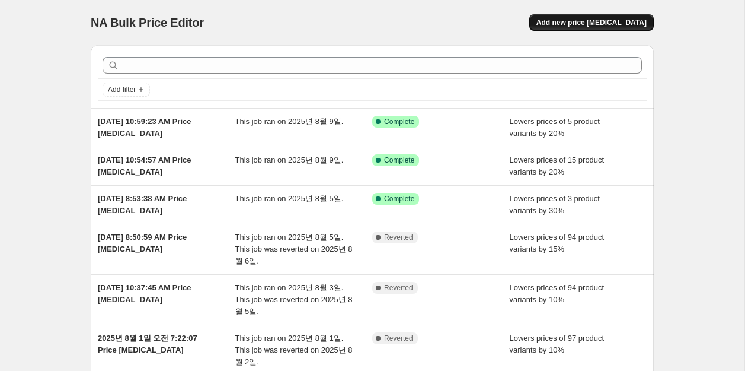
click at [572, 29] on button "Add new price [MEDICAL_DATA]" at bounding box center [592, 22] width 125 height 17
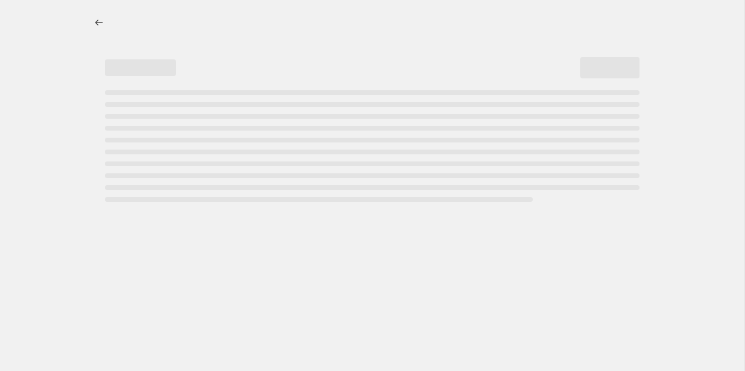
select select "percentage"
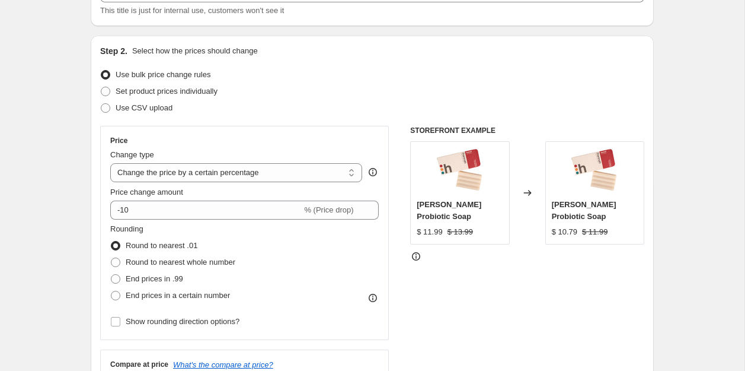
scroll to position [107, 0]
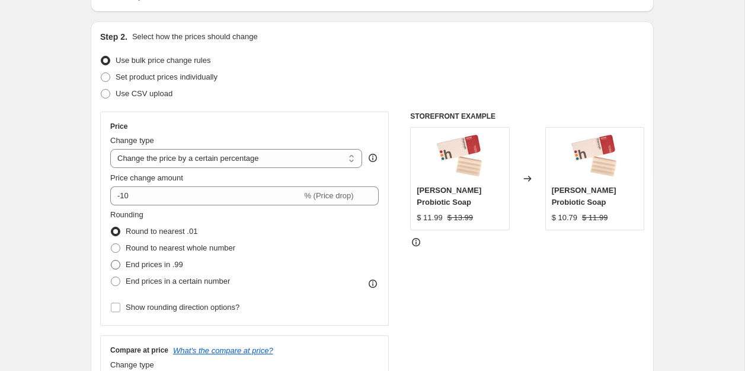
click at [135, 263] on span "End prices in .99" at bounding box center [155, 264] width 58 height 9
click at [111, 260] on input "End prices in .99" at bounding box center [111, 260] width 1 height 1
radio input "true"
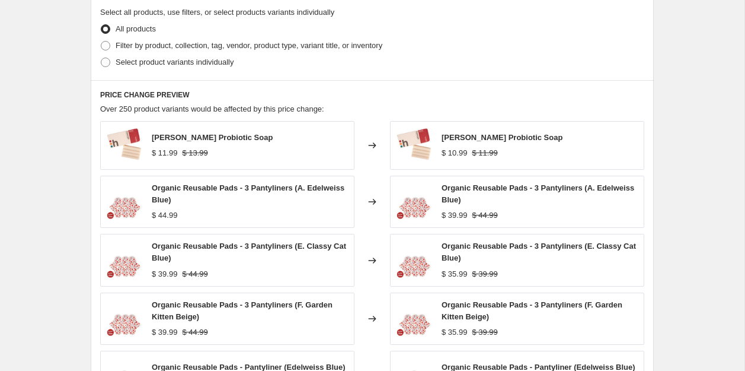
scroll to position [570, 0]
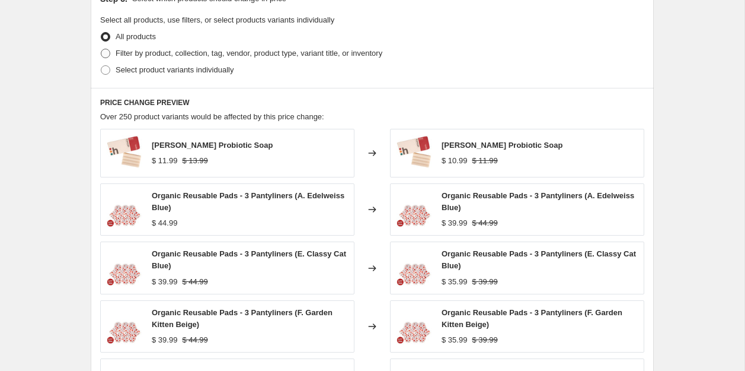
click at [234, 52] on span "Filter by product, collection, tag, vendor, product type, variant title, or inv…" at bounding box center [249, 53] width 267 height 9
click at [101, 49] on input "Filter by product, collection, tag, vendor, product type, variant title, or inv…" at bounding box center [101, 49] width 1 height 1
radio input "true"
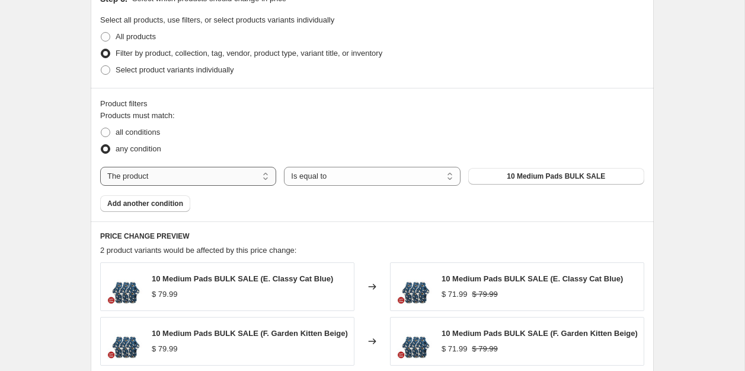
click at [193, 177] on select "The product The product's collection The product's tag The product's vendor The…" at bounding box center [188, 176] width 176 height 19
select select "collection"
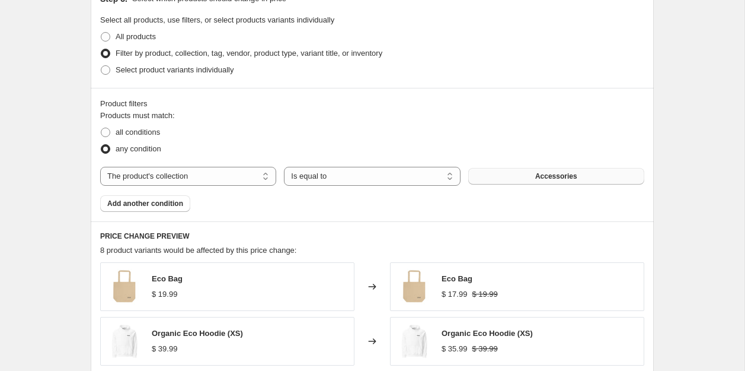
click at [508, 174] on button "Accessories" at bounding box center [556, 176] width 176 height 17
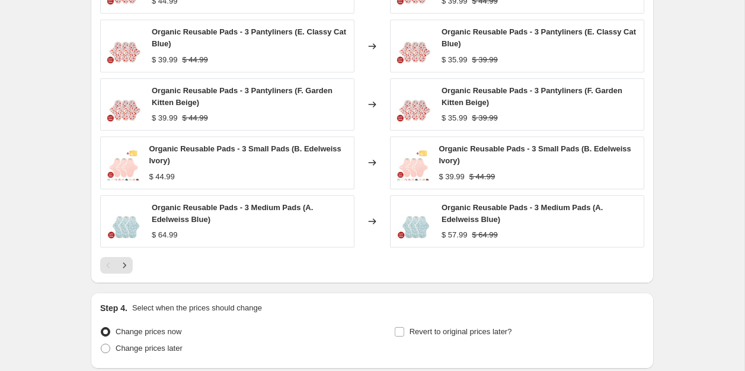
scroll to position [967, 0]
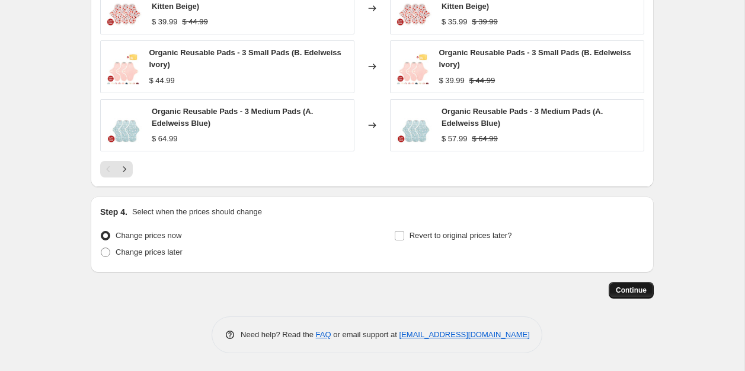
click at [635, 290] on span "Continue" at bounding box center [631, 289] width 31 height 9
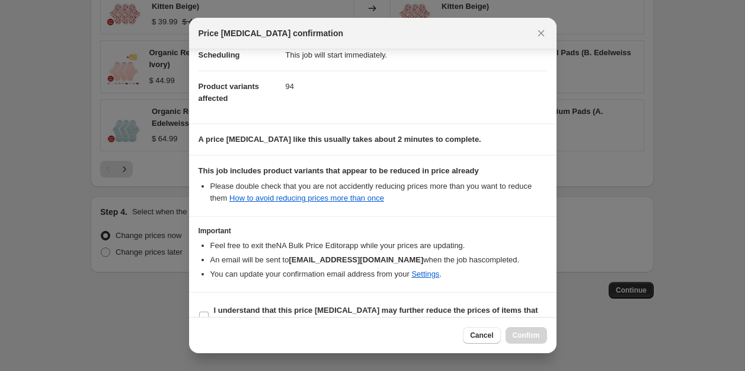
scroll to position [129, 0]
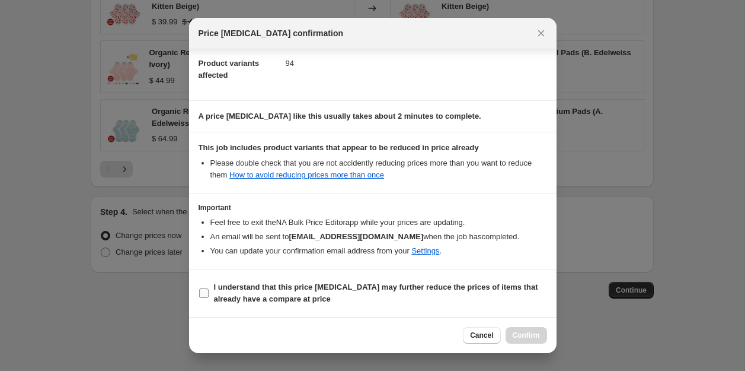
click at [323, 288] on b "I understand that this price change job may further reduce the prices of items …" at bounding box center [376, 292] width 324 height 21
click at [209, 288] on input "I understand that this price change job may further reduce the prices of items …" at bounding box center [203, 292] width 9 height 9
checkbox input "true"
click at [481, 340] on button "Cancel" at bounding box center [481, 335] width 37 height 17
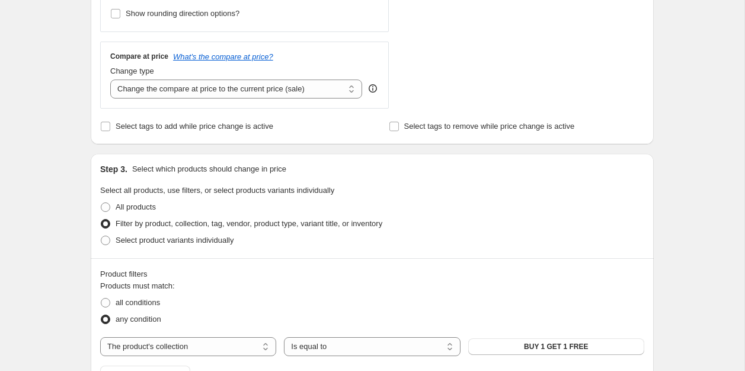
scroll to position [152, 0]
